Goal: Information Seeking & Learning: Learn about a topic

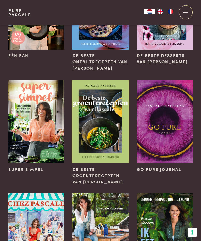
scroll to position [77, 0]
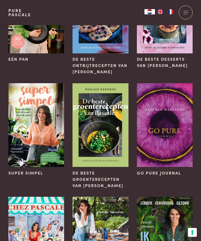
click at [40, 108] on img at bounding box center [36, 125] width 56 height 84
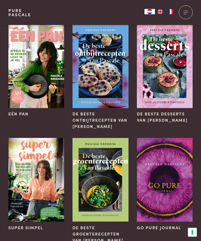
scroll to position [23, 0]
click at [192, 105] on img at bounding box center [165, 66] width 56 height 84
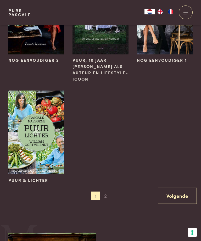
click at [108, 195] on span "2" at bounding box center [105, 196] width 8 height 8
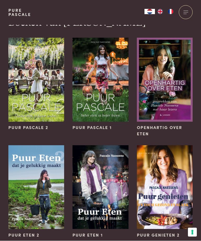
scroll to position [9, 0]
click at [172, 93] on img at bounding box center [165, 80] width 56 height 84
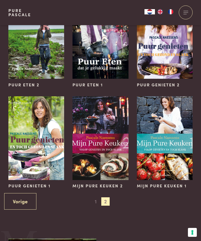
scroll to position [168, 0]
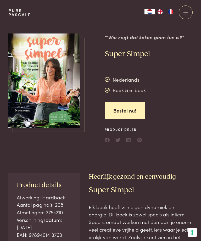
click at [51, 73] on img at bounding box center [44, 81] width 72 height 94
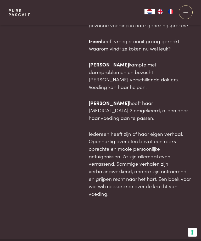
scroll to position [412, 0]
